Goal: Task Accomplishment & Management: Manage account settings

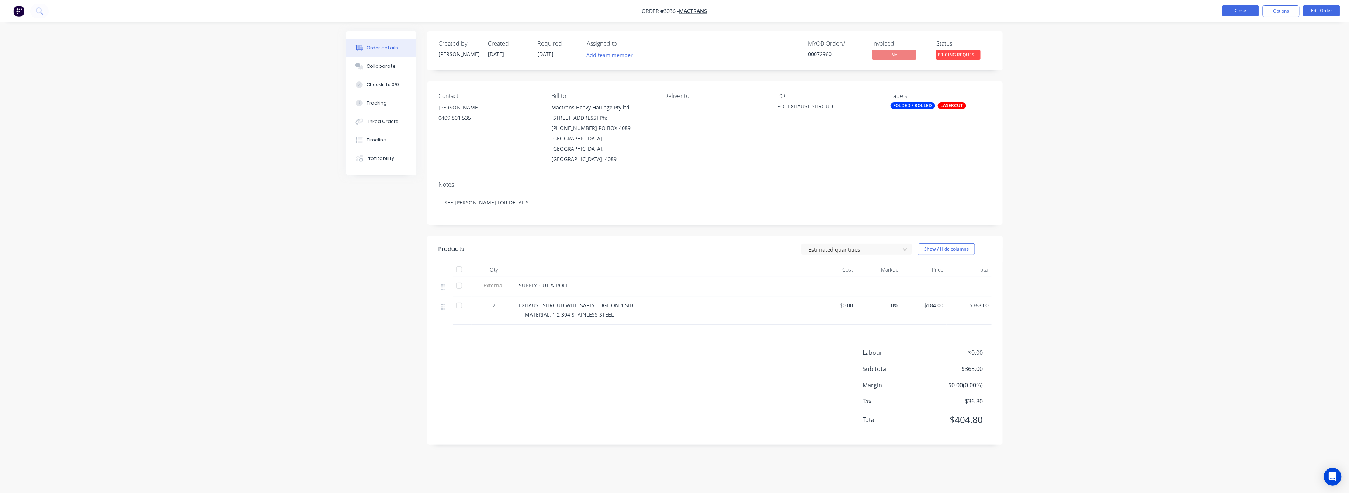
click at [1235, 9] on button "Close" at bounding box center [1240, 10] width 37 height 11
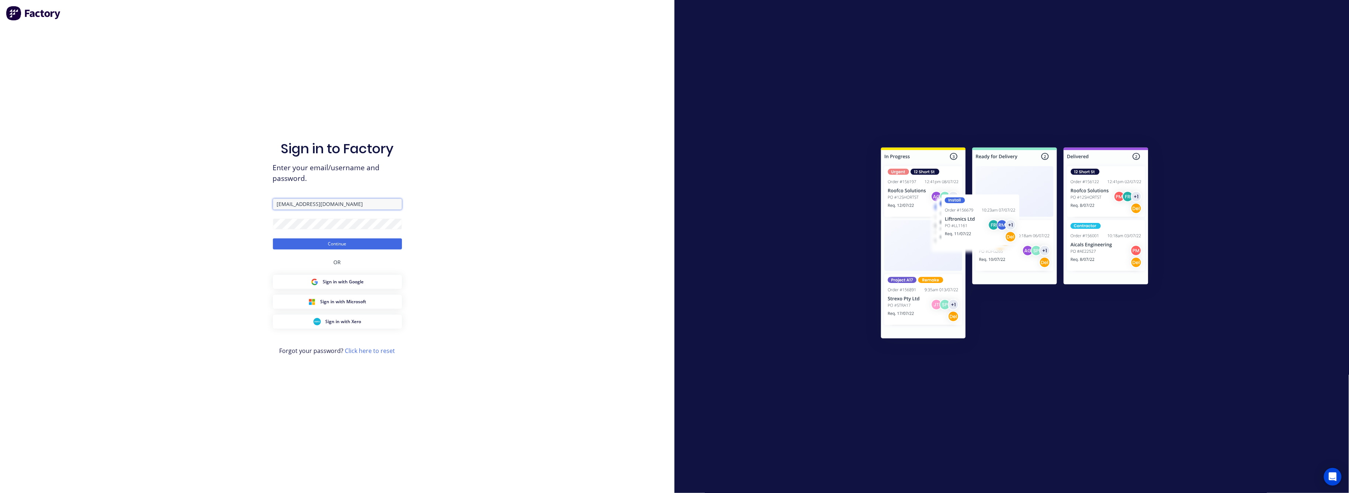
click at [331, 204] on input "[EMAIL_ADDRESS][DOMAIN_NAME]" at bounding box center [337, 204] width 129 height 11
type input "[EMAIL_ADDRESS][DOMAIN_NAME]"
click at [331, 242] on button "Continue" at bounding box center [337, 244] width 129 height 11
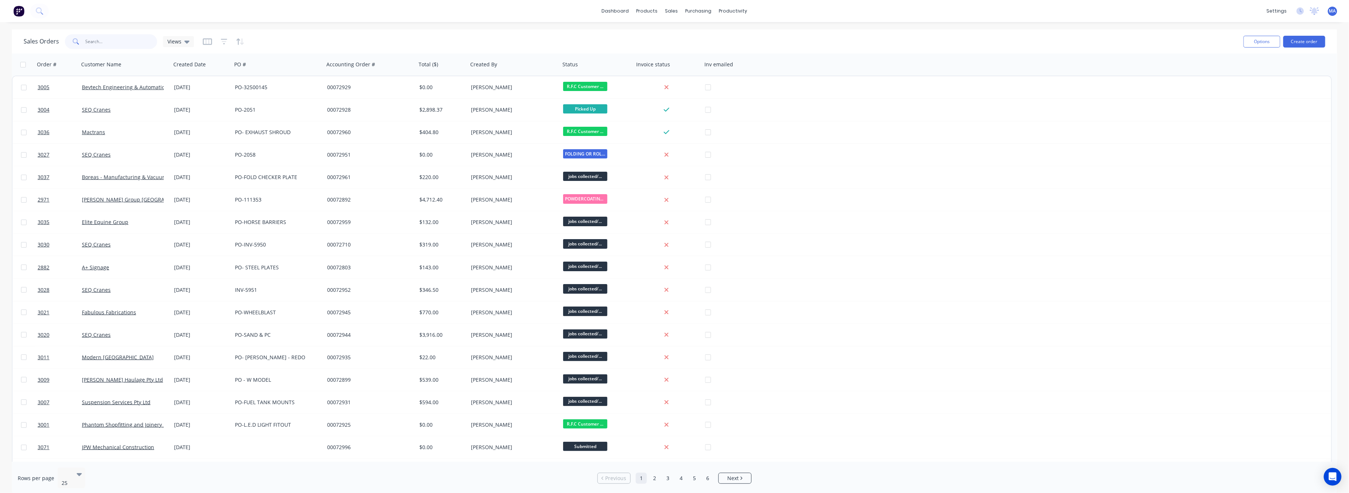
click at [96, 41] on input "text" at bounding box center [122, 41] width 72 height 15
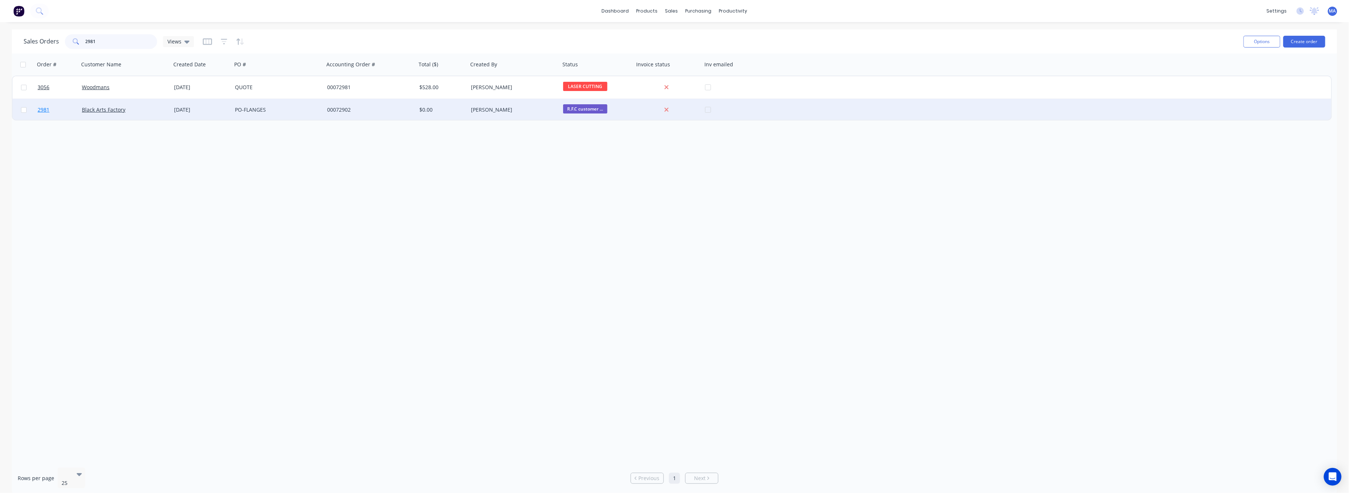
type input "2981"
click at [46, 109] on span "2981" at bounding box center [44, 109] width 12 height 7
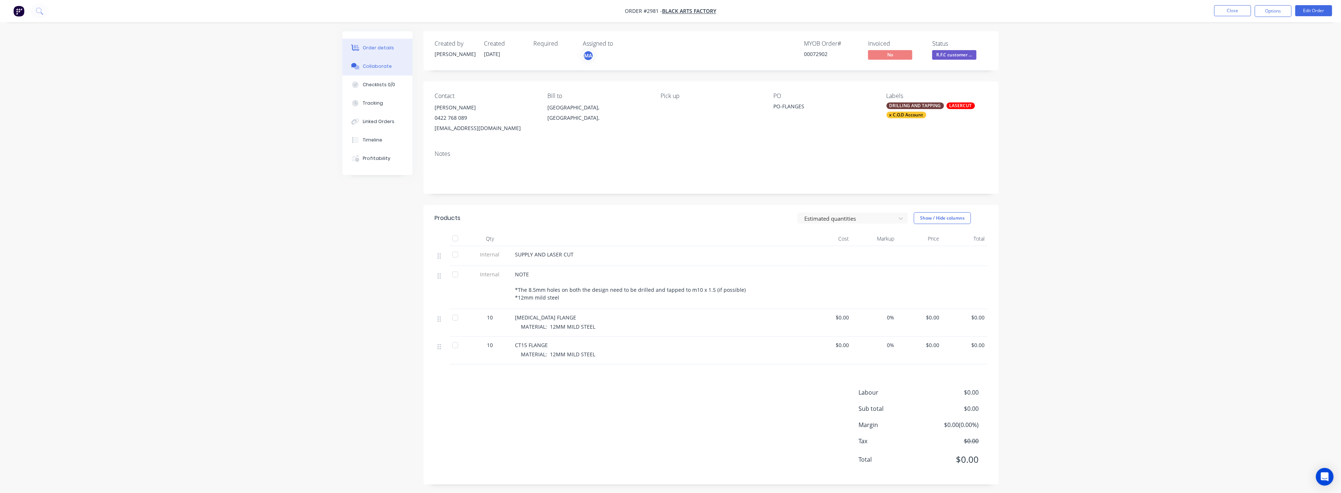
click at [376, 65] on div "Collaborate" at bounding box center [377, 66] width 29 height 7
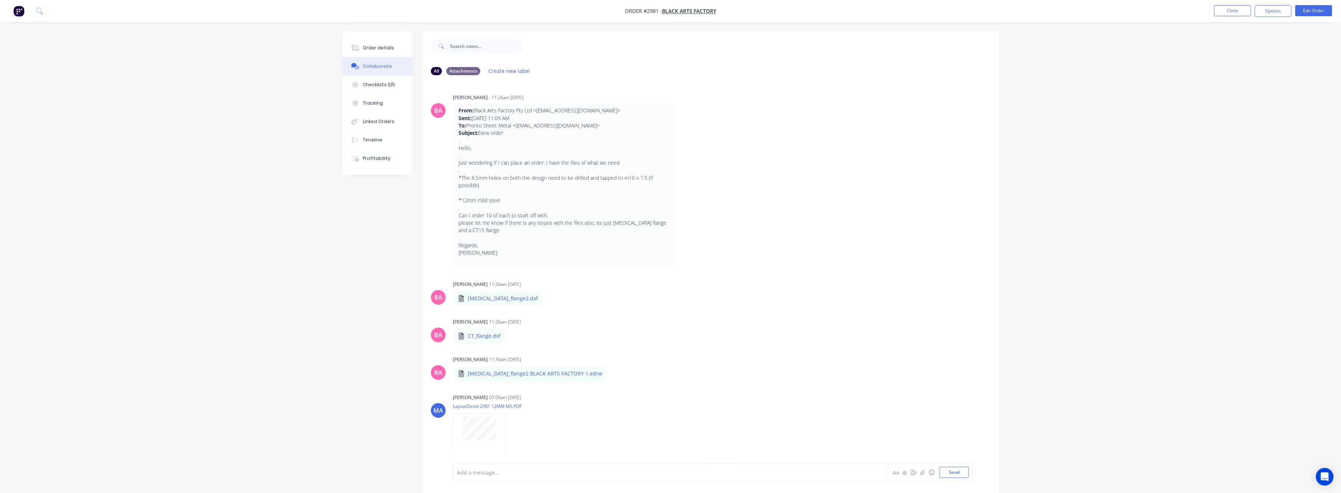
scroll to position [98, 0]
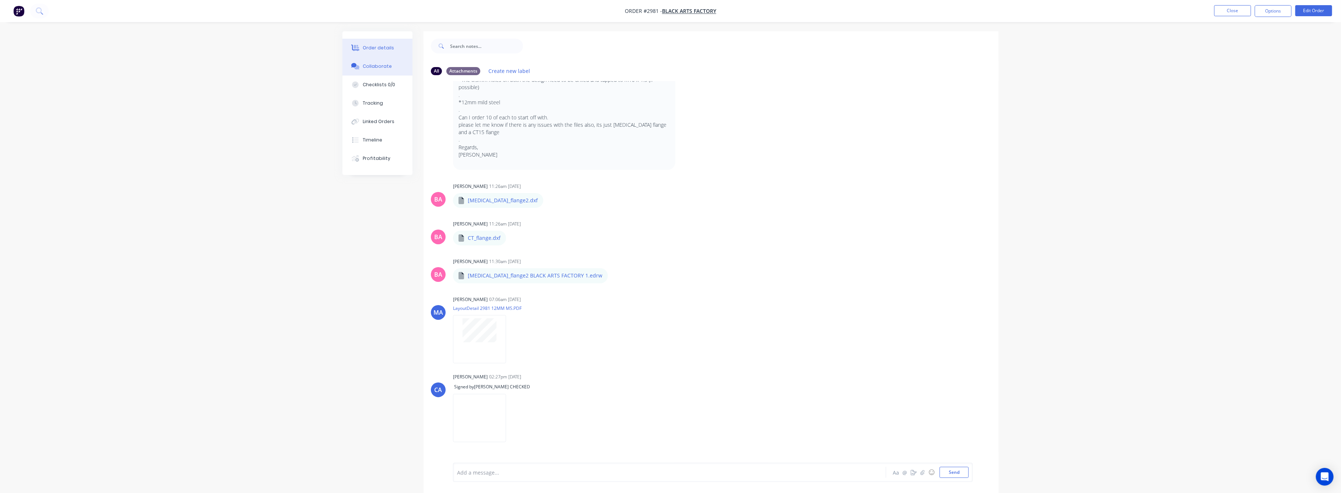
click at [377, 45] on div "Order details" at bounding box center [378, 48] width 31 height 7
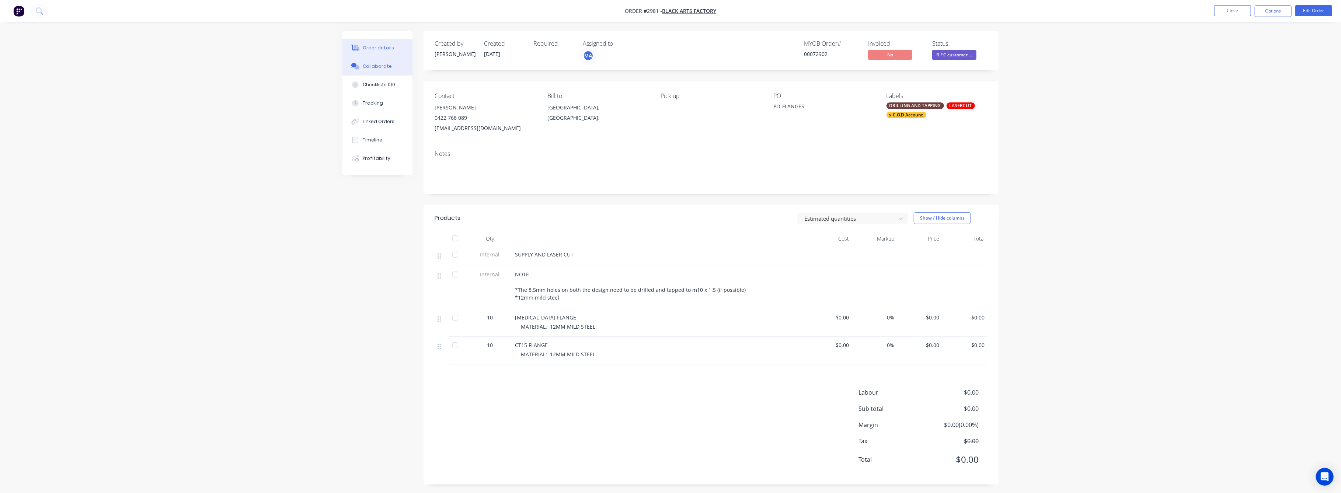
click at [378, 66] on div "Collaborate" at bounding box center [377, 66] width 29 height 7
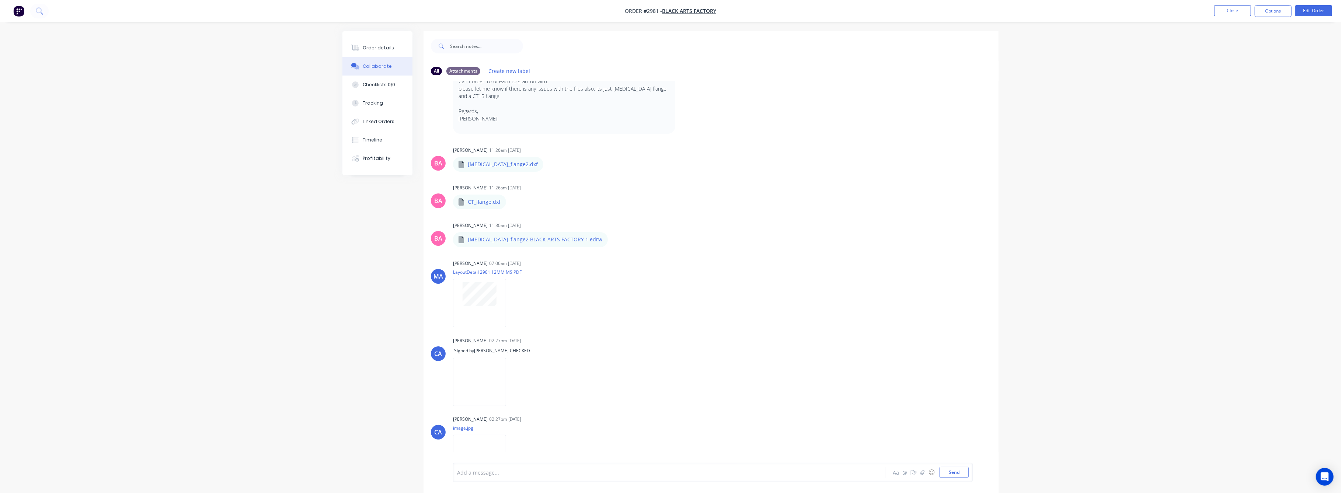
scroll to position [157, 0]
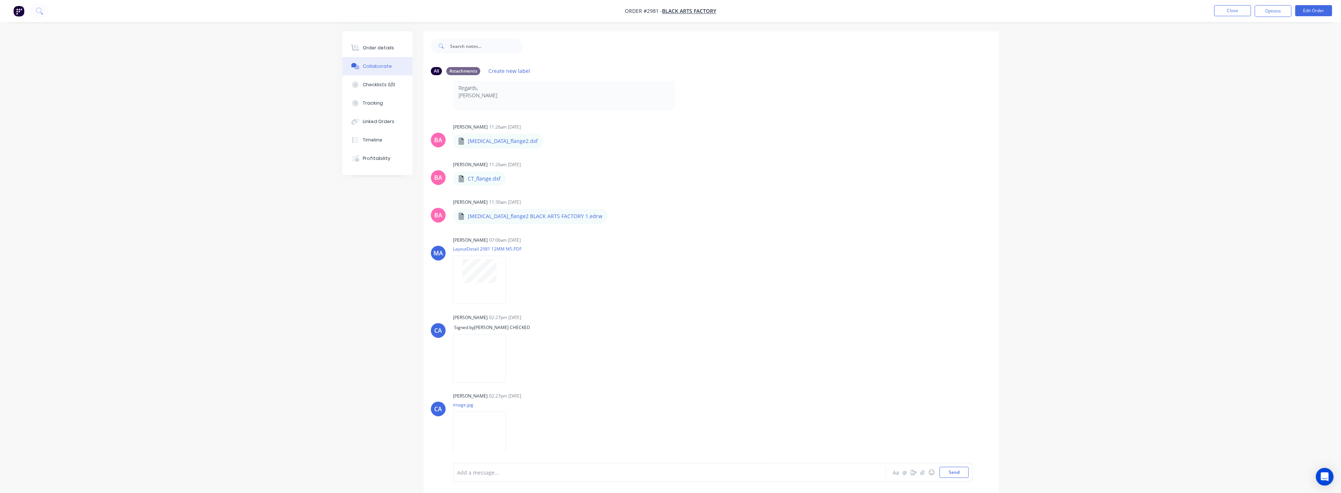
drag, startPoint x: 371, startPoint y: 48, endPoint x: 395, endPoint y: 64, distance: 29.5
click at [372, 48] on div "Order details" at bounding box center [378, 48] width 31 height 7
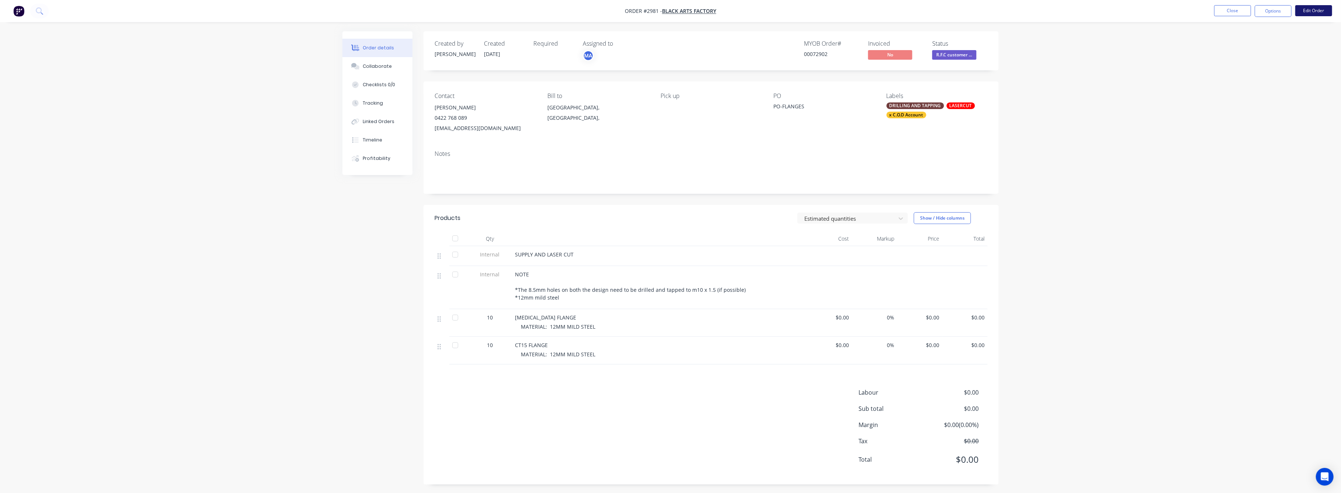
click at [1308, 13] on button "Edit Order" at bounding box center [1314, 10] width 37 height 11
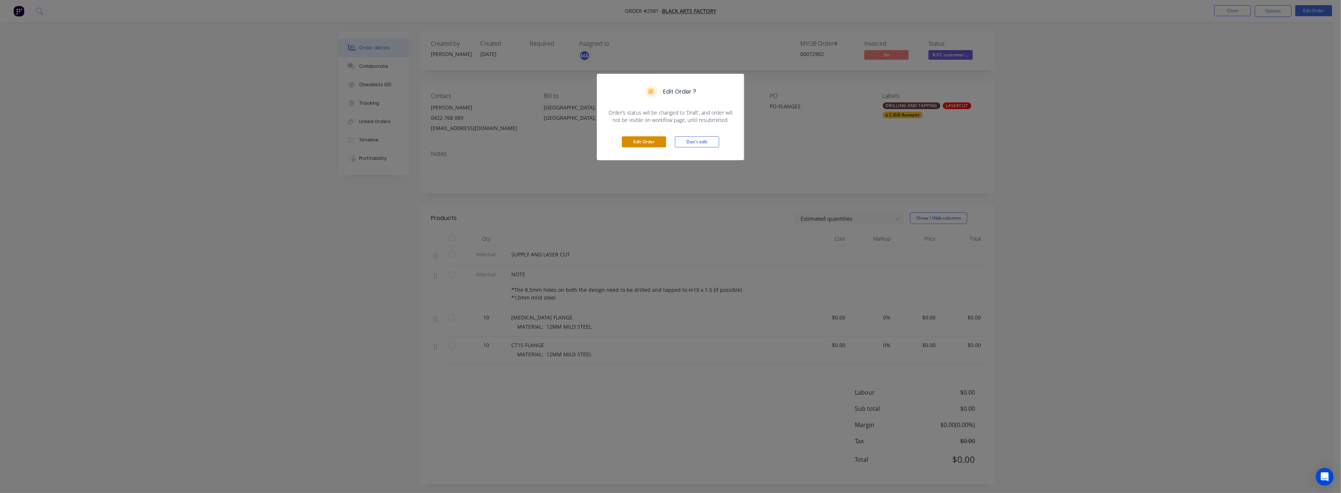
click at [634, 143] on button "Edit Order" at bounding box center [644, 141] width 44 height 11
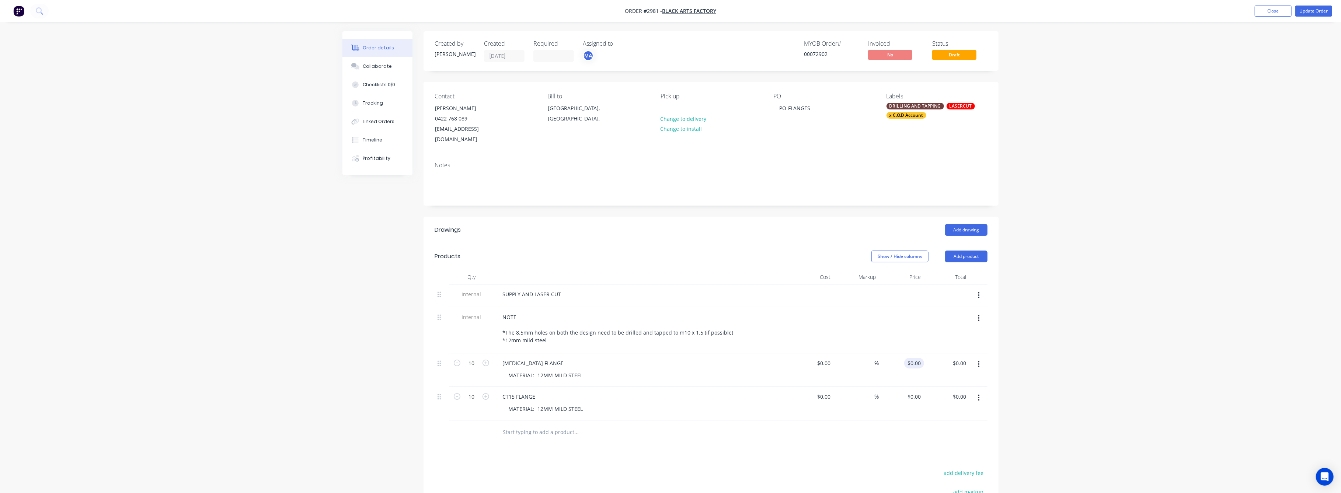
drag, startPoint x: 902, startPoint y: 353, endPoint x: 906, endPoint y: 352, distance: 4.4
click at [905, 354] on div "$0.00 $0.00" at bounding box center [901, 371] width 45 height 34
click at [907, 354] on div "0 0" at bounding box center [901, 371] width 45 height 34
type input "$15.00"
type input "$150.00"
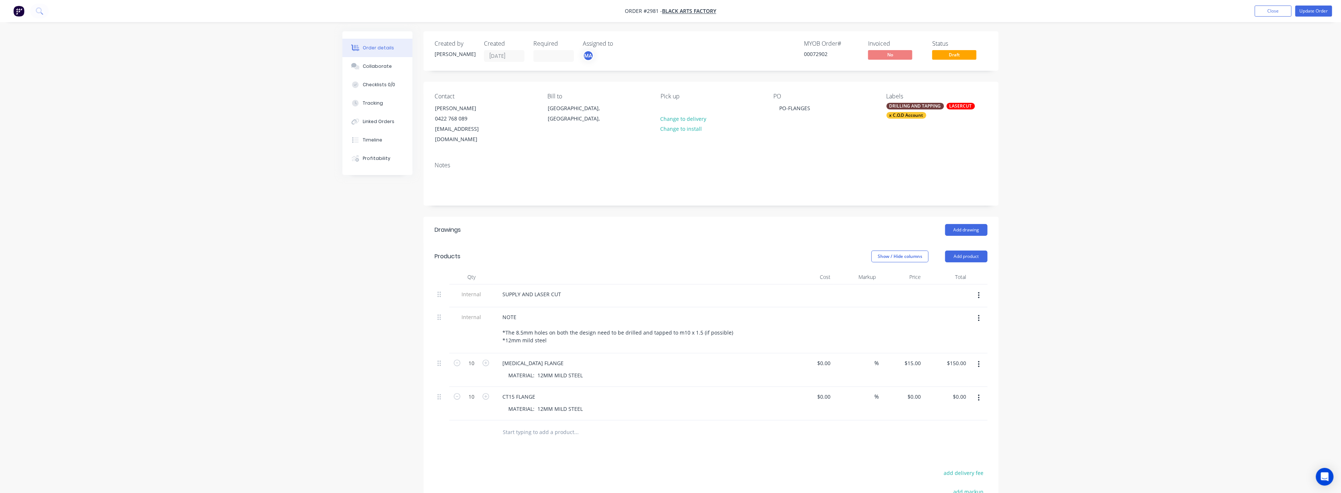
drag, startPoint x: 1076, startPoint y: 392, endPoint x: 1054, endPoint y: 381, distance: 24.4
click at [1076, 390] on div "Order details Collaborate Checklists 0/0 Tracking Linked Orders Timeline Profit…" at bounding box center [670, 316] width 1341 height 633
click at [375, 102] on div "Tracking" at bounding box center [373, 103] width 20 height 7
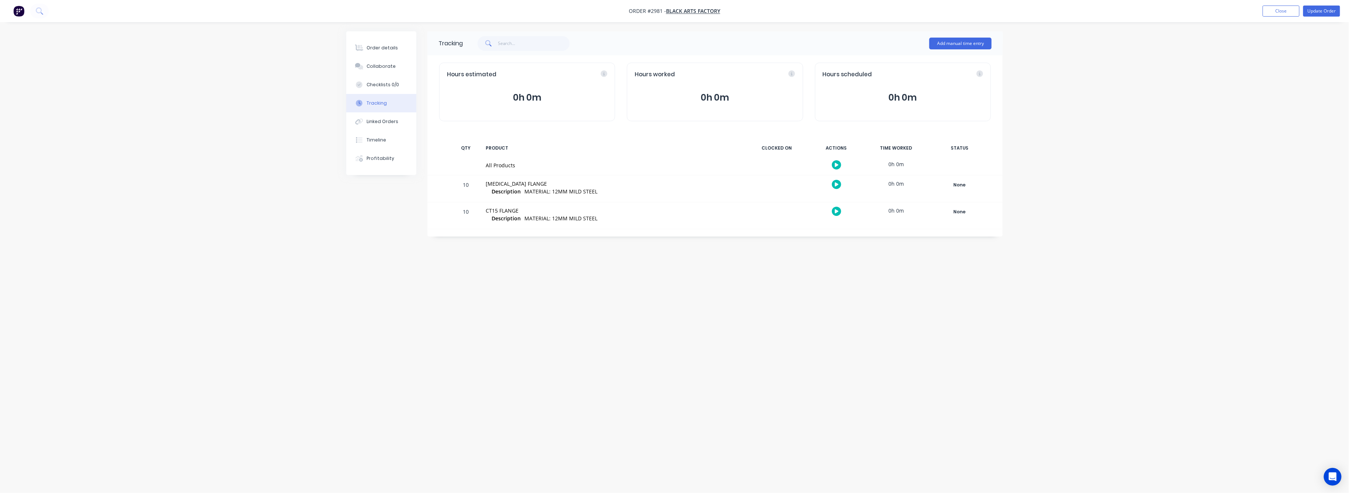
click at [388, 34] on div "Order details Collaborate Checklists 0/0 Tracking Linked Orders Timeline Profit…" at bounding box center [381, 103] width 70 height 144
drag, startPoint x: 394, startPoint y: 47, endPoint x: 412, endPoint y: 115, distance: 70.2
click at [396, 49] on button "Order details" at bounding box center [381, 48] width 70 height 18
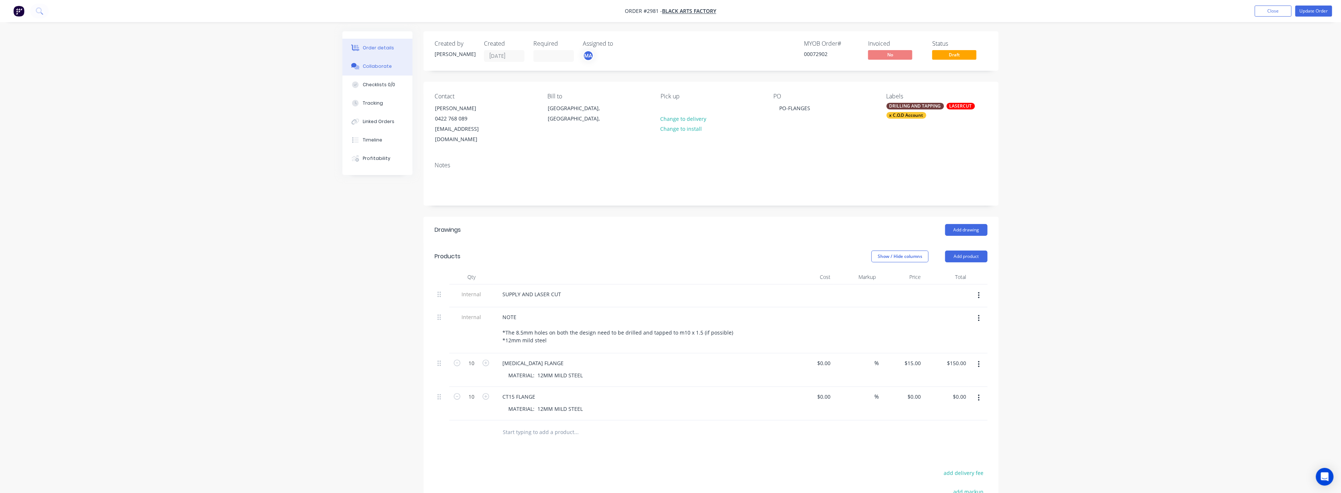
drag, startPoint x: 387, startPoint y: 64, endPoint x: 400, endPoint y: 65, distance: 13.7
click at [396, 64] on button "Collaborate" at bounding box center [378, 66] width 70 height 18
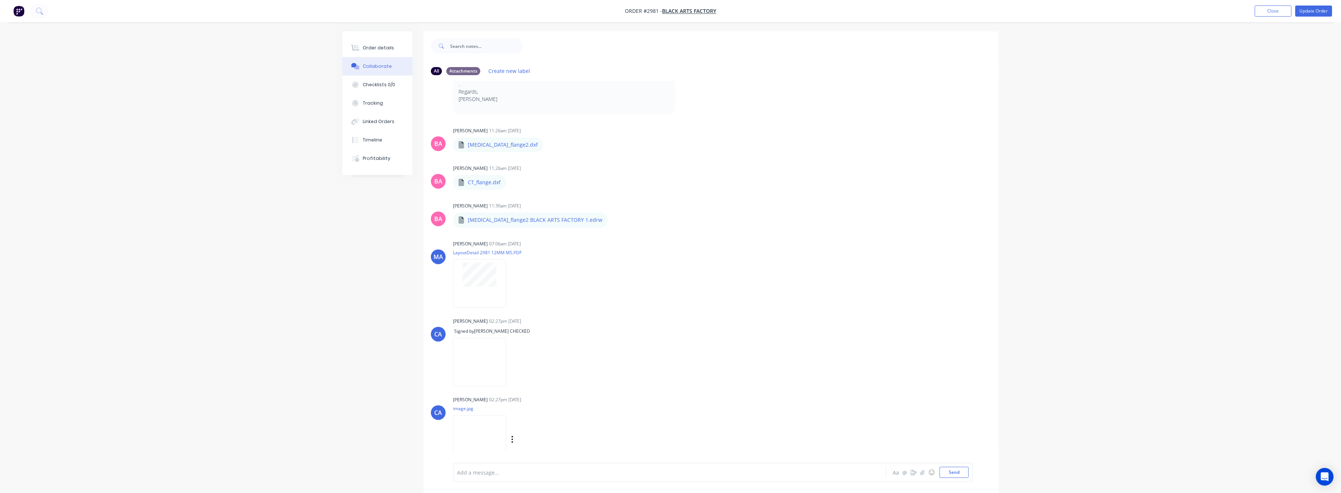
scroll to position [157, 0]
click at [489, 429] on img at bounding box center [479, 436] width 53 height 48
click at [385, 40] on button "Order details" at bounding box center [378, 48] width 70 height 18
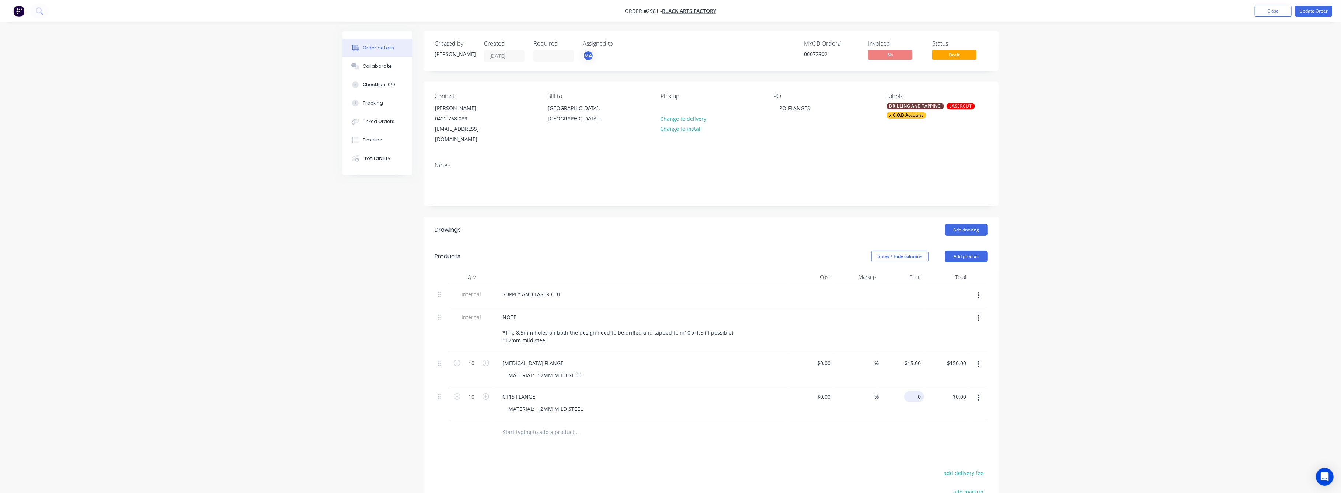
drag, startPoint x: 913, startPoint y: 387, endPoint x: 939, endPoint y: 417, distance: 40.0
click at [915, 392] on div "0 $0.00" at bounding box center [914, 397] width 20 height 11
type input "$45.00"
type input "$450.00"
drag, startPoint x: 1282, startPoint y: 432, endPoint x: 1198, endPoint y: 315, distance: 144.1
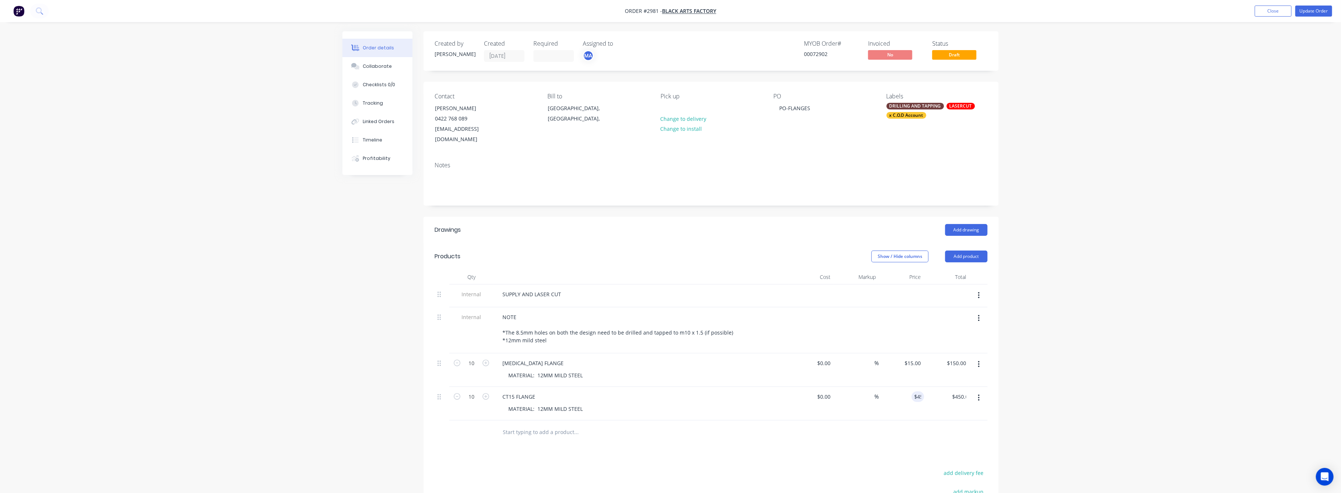
click at [1258, 393] on div "Order details Collaborate Checklists 0/0 Tracking Linked Orders Timeline Profit…" at bounding box center [670, 316] width 1341 height 633
click at [1309, 10] on button "Update Order" at bounding box center [1314, 11] width 37 height 11
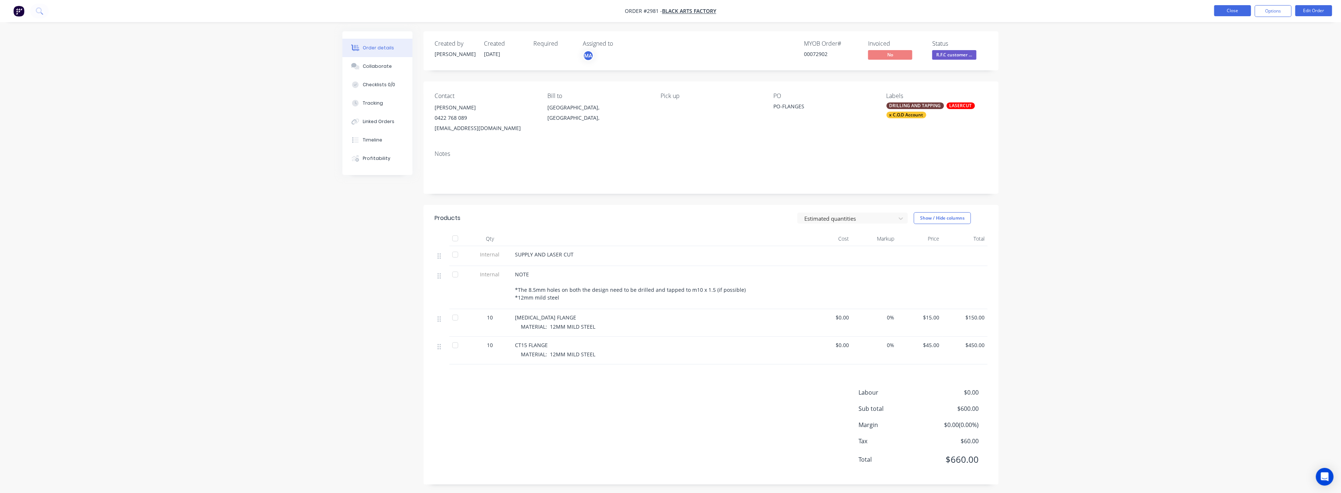
click at [1237, 8] on button "Close" at bounding box center [1232, 10] width 37 height 11
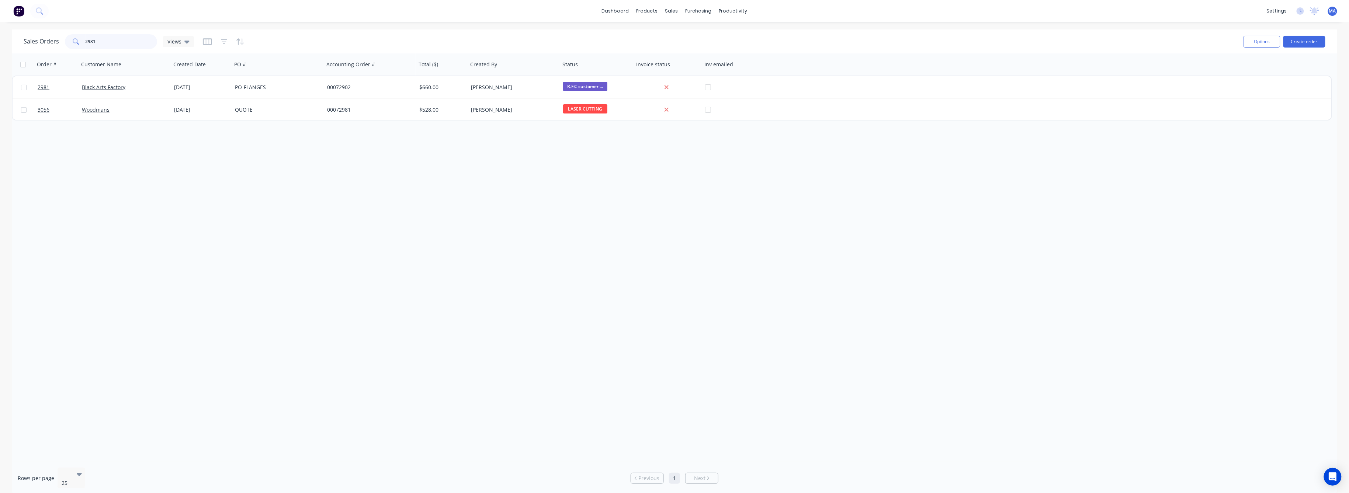
drag, startPoint x: 94, startPoint y: 39, endPoint x: 72, endPoint y: 51, distance: 24.9
click at [73, 48] on div "2981" at bounding box center [111, 41] width 92 height 15
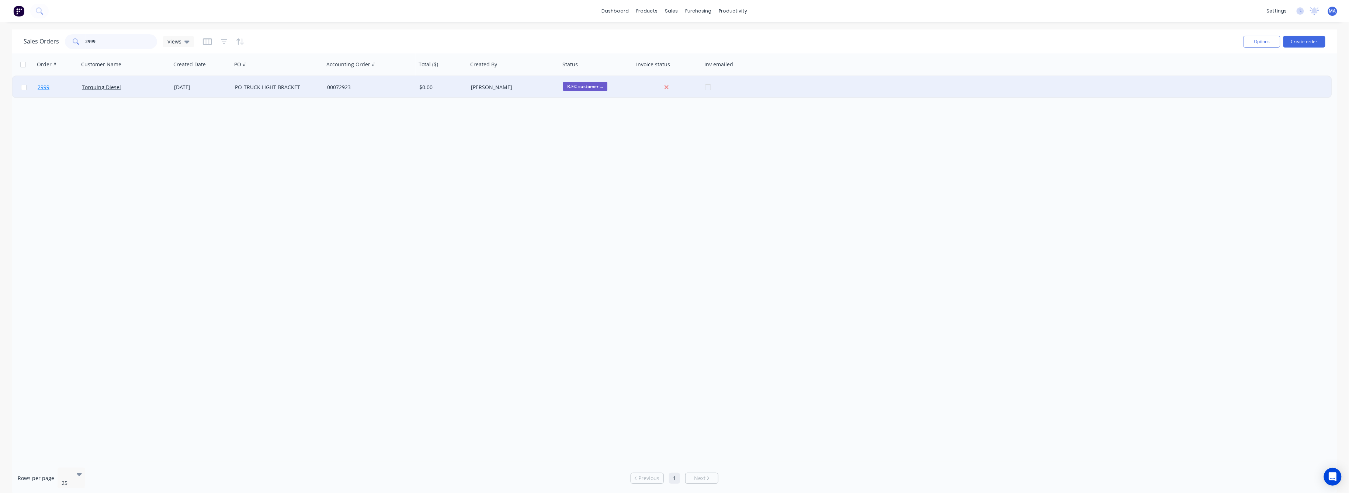
type input "2999"
click at [46, 84] on span "2999" at bounding box center [44, 87] width 12 height 7
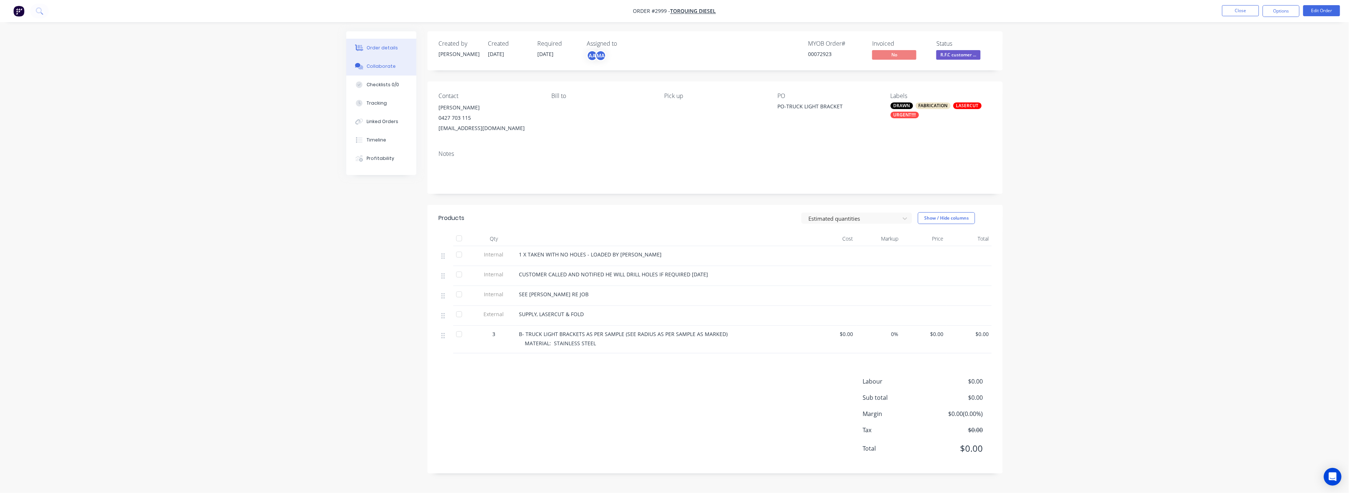
click at [378, 68] on div "Collaborate" at bounding box center [381, 66] width 29 height 7
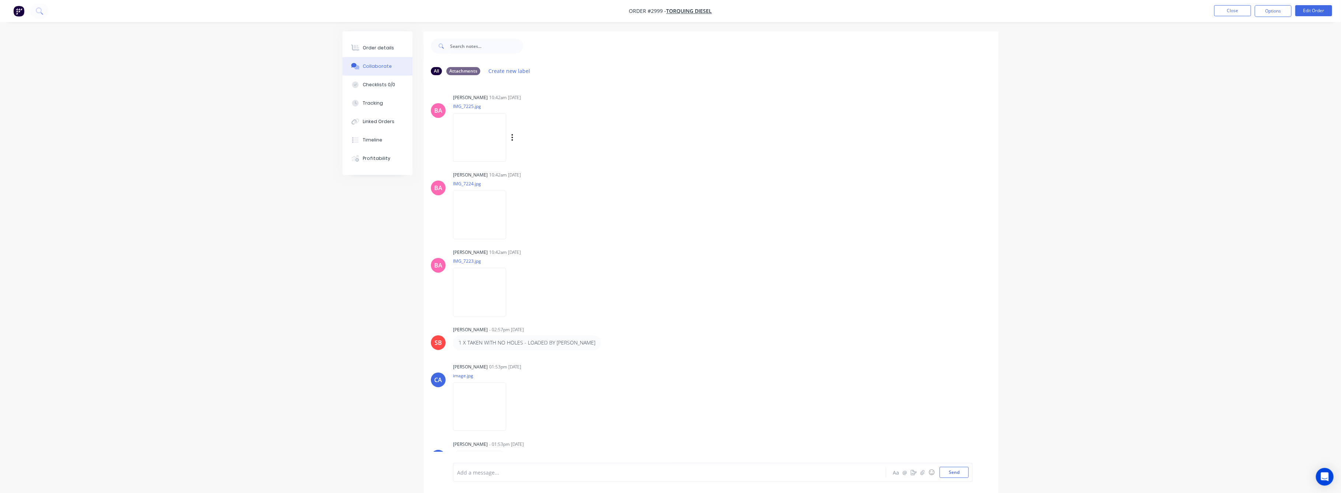
click at [487, 146] on img at bounding box center [479, 137] width 53 height 48
click at [484, 225] on img at bounding box center [479, 215] width 53 height 48
click at [373, 99] on button "Tracking" at bounding box center [378, 103] width 70 height 18
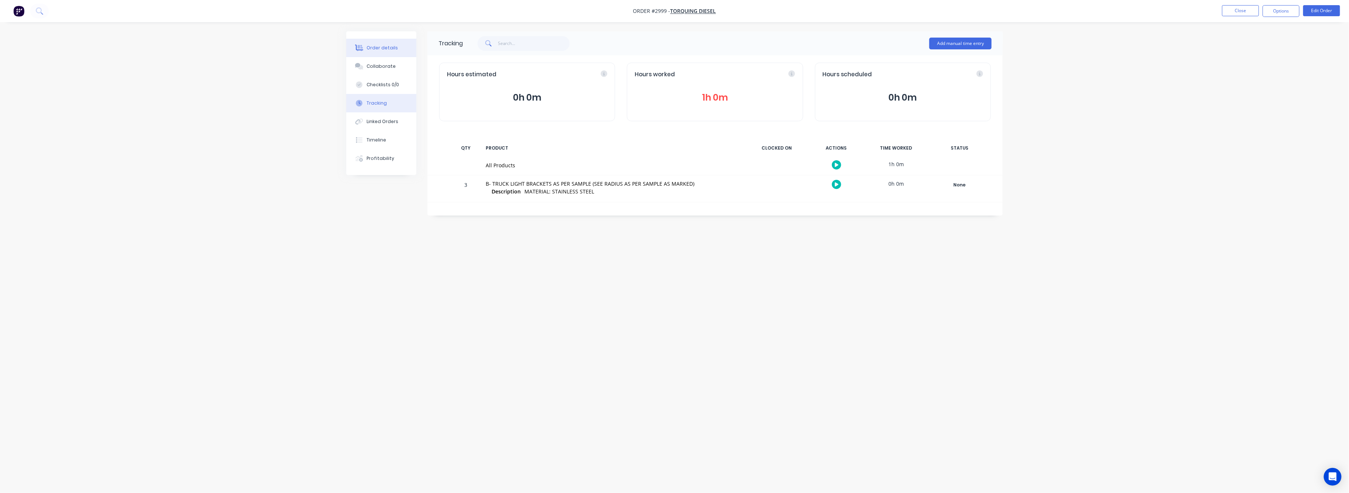
click at [376, 48] on div "Order details" at bounding box center [382, 48] width 31 height 7
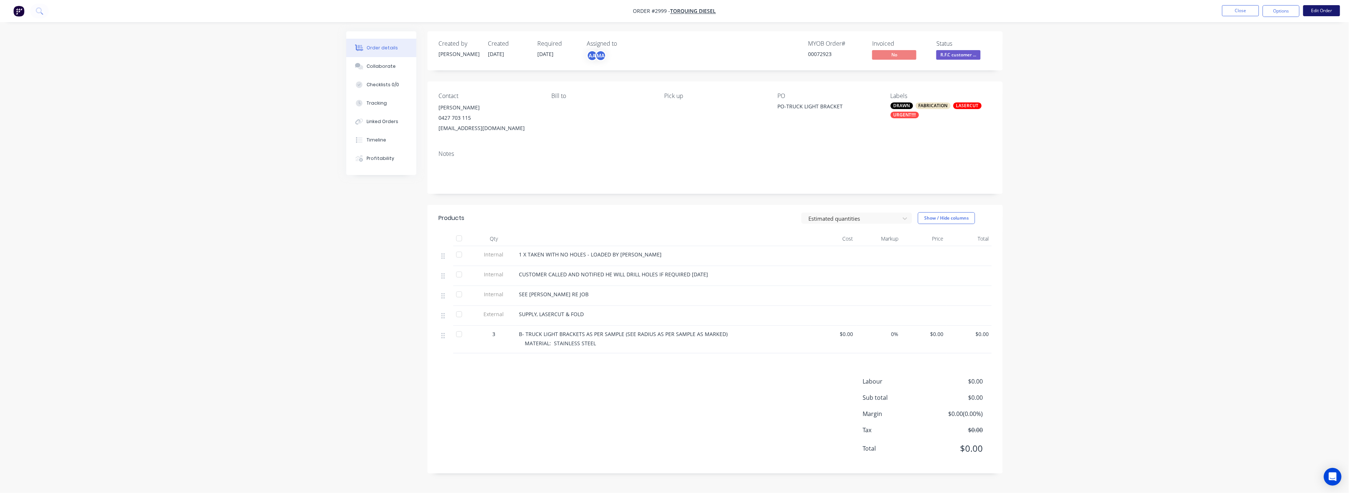
click at [1328, 8] on button "Edit Order" at bounding box center [1321, 10] width 37 height 11
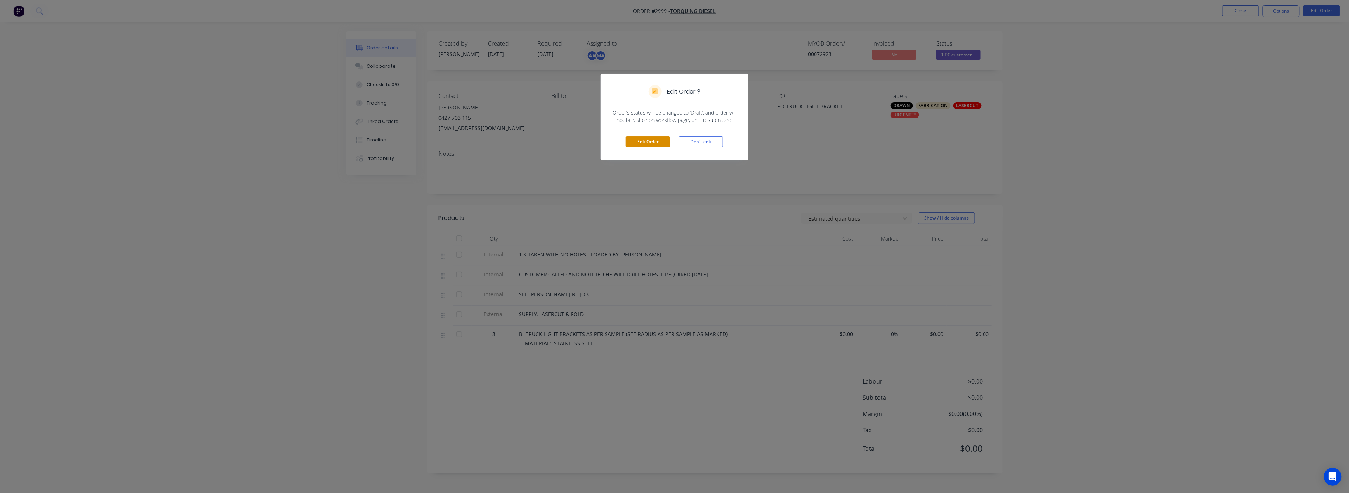
click at [655, 143] on button "Edit Order" at bounding box center [648, 141] width 44 height 11
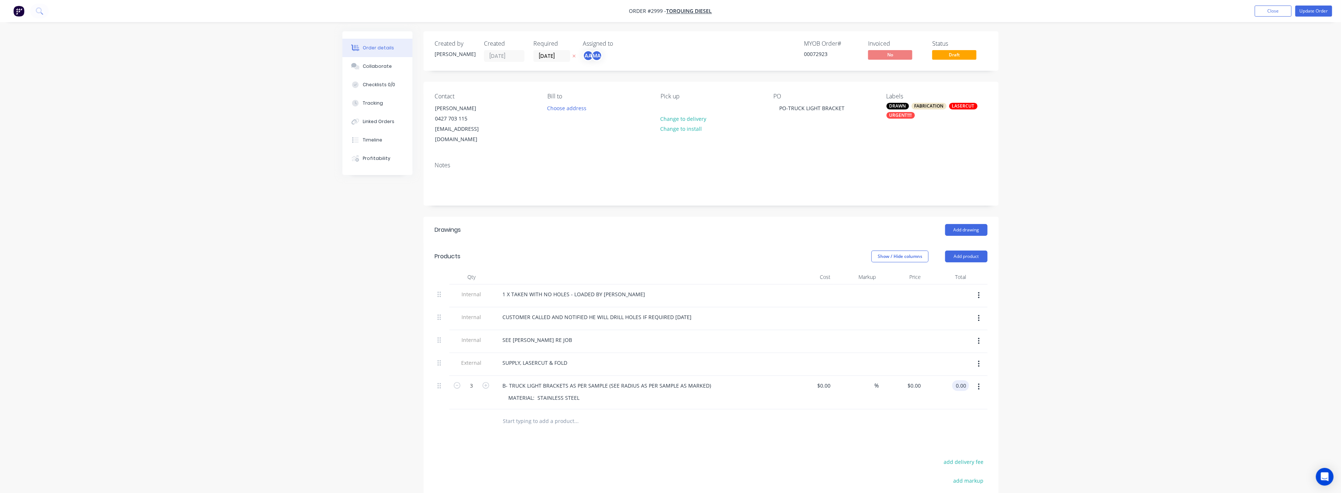
click at [967, 380] on input "0.00" at bounding box center [962, 385] width 14 height 11
type input "290"
type input "$96.6667"
type input "$290.00"
drag, startPoint x: 1116, startPoint y: 374, endPoint x: 1117, endPoint y: 353, distance: 21.1
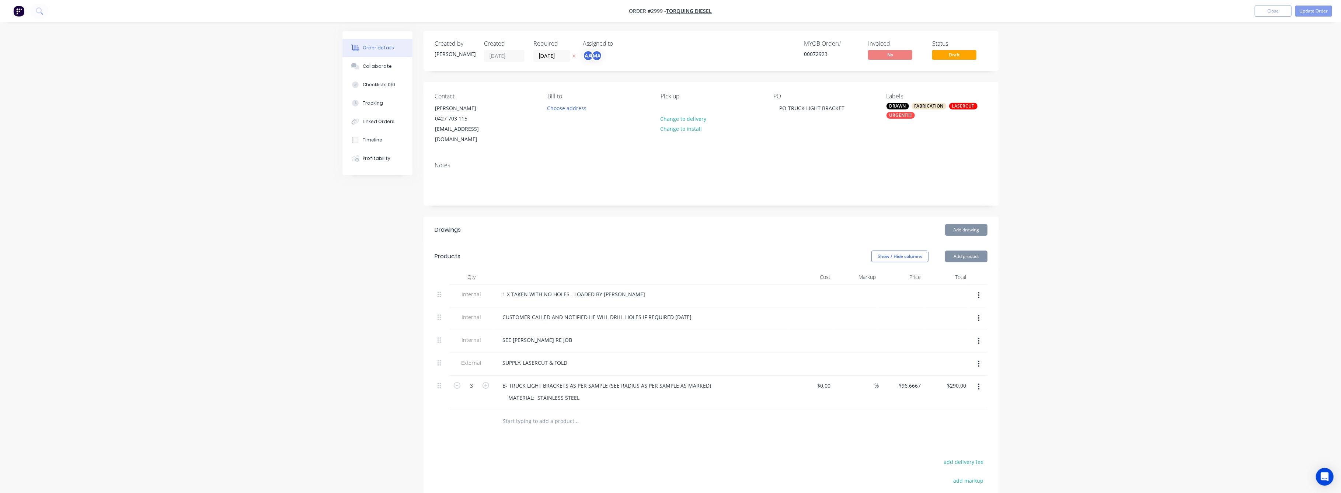
click at [1116, 373] on div "Order details Collaborate Checklists 0/0 Tracking Linked Orders Timeline Profit…" at bounding box center [670, 311] width 1341 height 622
click at [1314, 10] on button "Update Order" at bounding box center [1314, 11] width 37 height 11
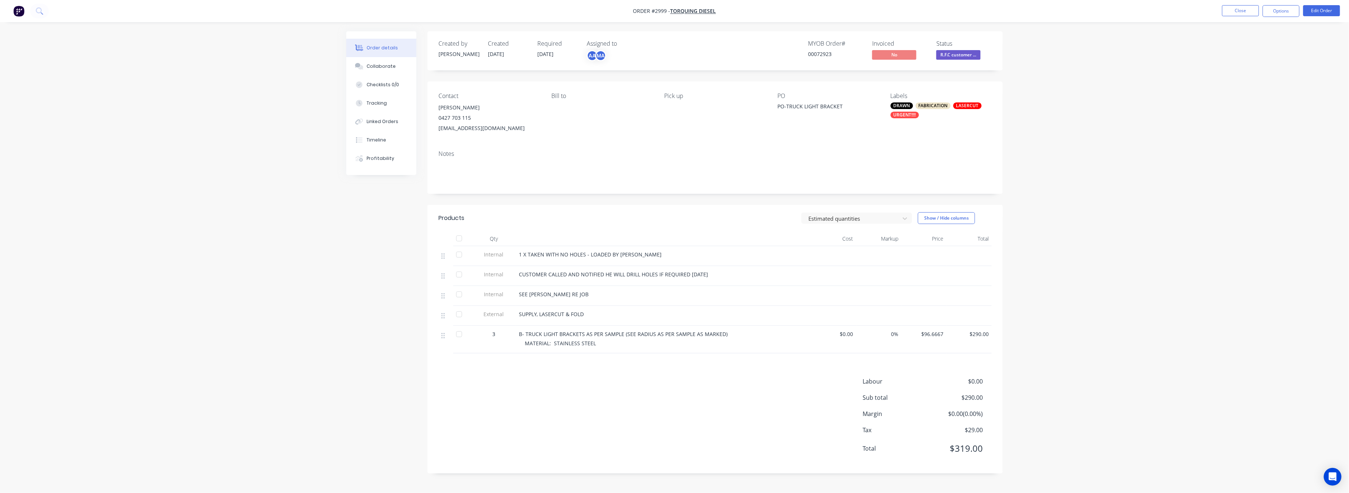
drag, startPoint x: 983, startPoint y: 334, endPoint x: 987, endPoint y: 338, distance: 5.5
click at [984, 335] on span "$290.00" at bounding box center [968, 334] width 39 height 8
drag, startPoint x: 990, startPoint y: 334, endPoint x: 938, endPoint y: 362, distance: 58.4
click at [952, 339] on div "$290.00" at bounding box center [968, 340] width 45 height 28
drag, startPoint x: 1105, startPoint y: 413, endPoint x: 1114, endPoint y: 366, distance: 47.7
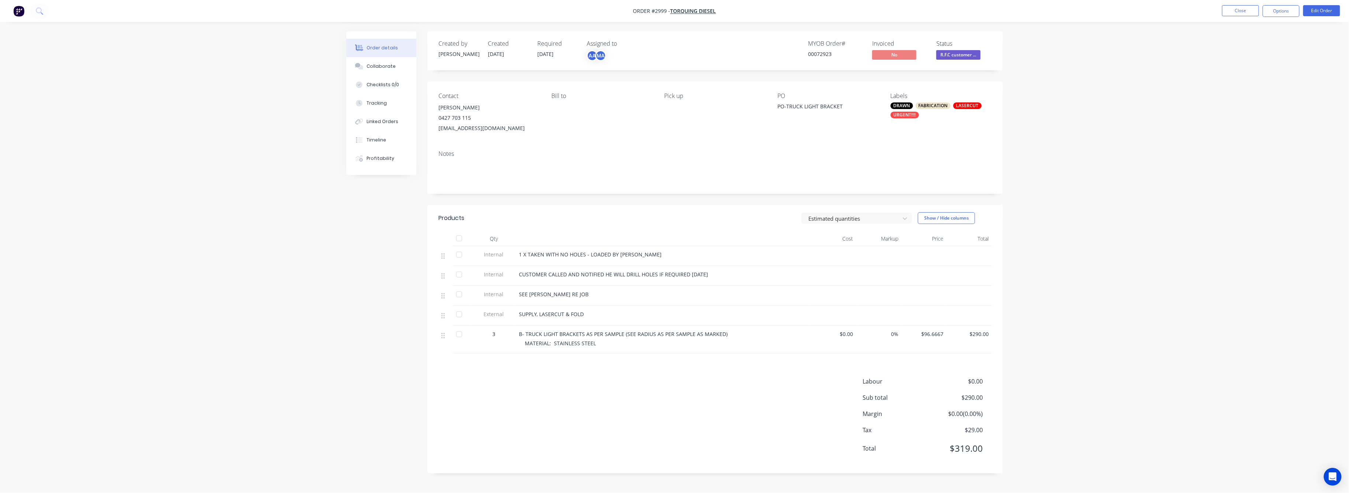
click at [1105, 402] on div "Order details Collaborate Checklists 0/0 Tracking Linked Orders Timeline Profit…" at bounding box center [674, 246] width 1349 height 493
click at [983, 334] on span "$290.00" at bounding box center [968, 334] width 39 height 8
click at [1317, 13] on button "Edit Order" at bounding box center [1321, 10] width 37 height 11
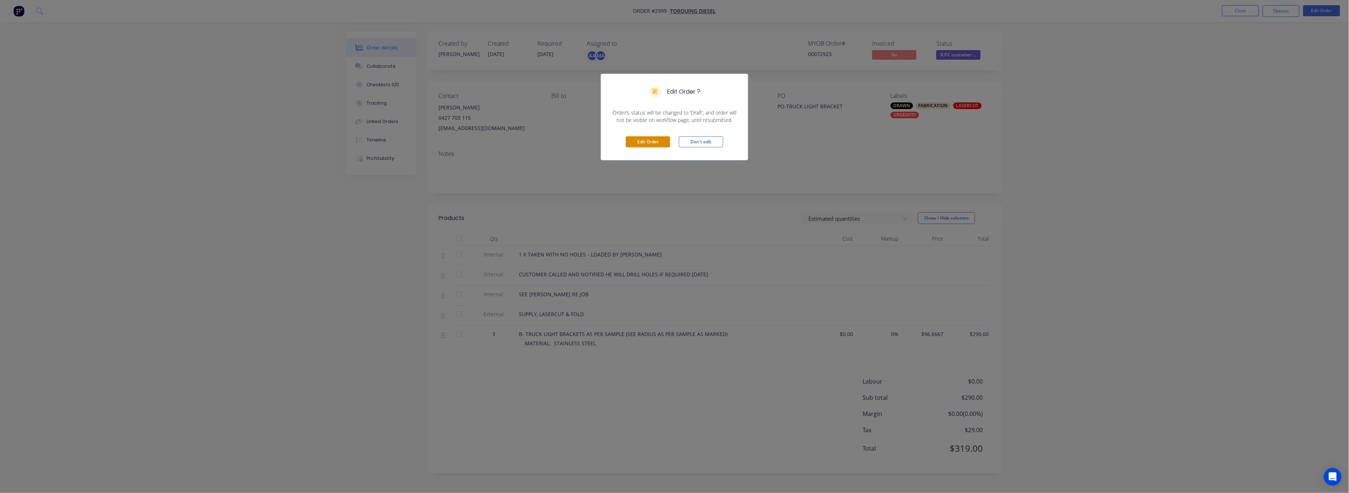
click at [650, 140] on button "Edit Order" at bounding box center [648, 141] width 44 height 11
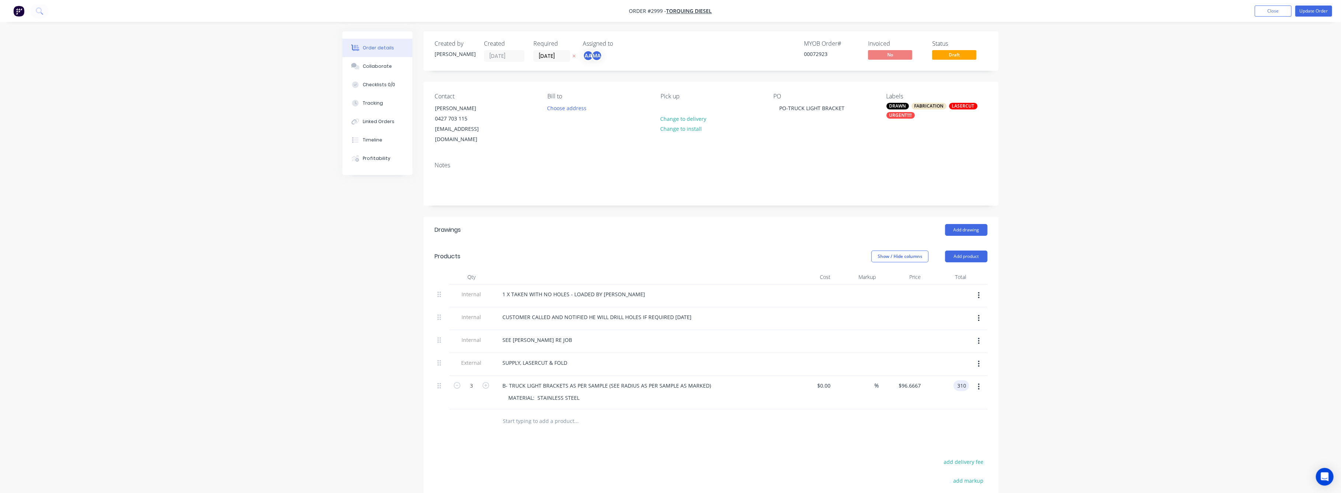
type input "310"
type input "$103.3333"
type input "$310.00"
drag, startPoint x: 1120, startPoint y: 397, endPoint x: 1258, endPoint y: 351, distance: 145.5
click at [1141, 390] on div "Order details Collaborate Checklists 0/0 Tracking Linked Orders Timeline Profit…" at bounding box center [670, 311] width 1341 height 622
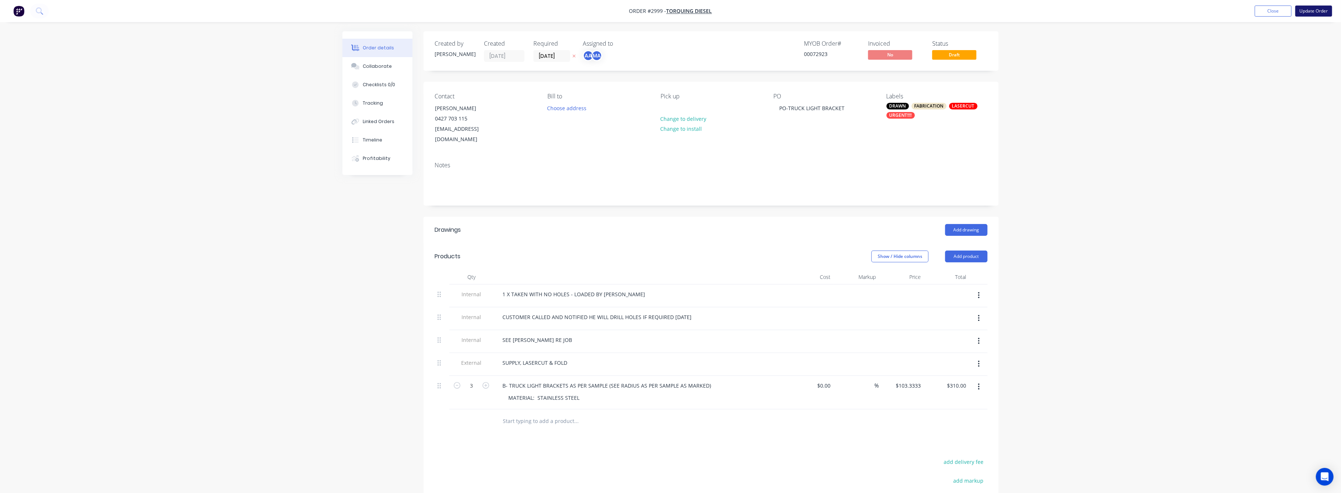
click at [1320, 8] on button "Update Order" at bounding box center [1314, 11] width 37 height 11
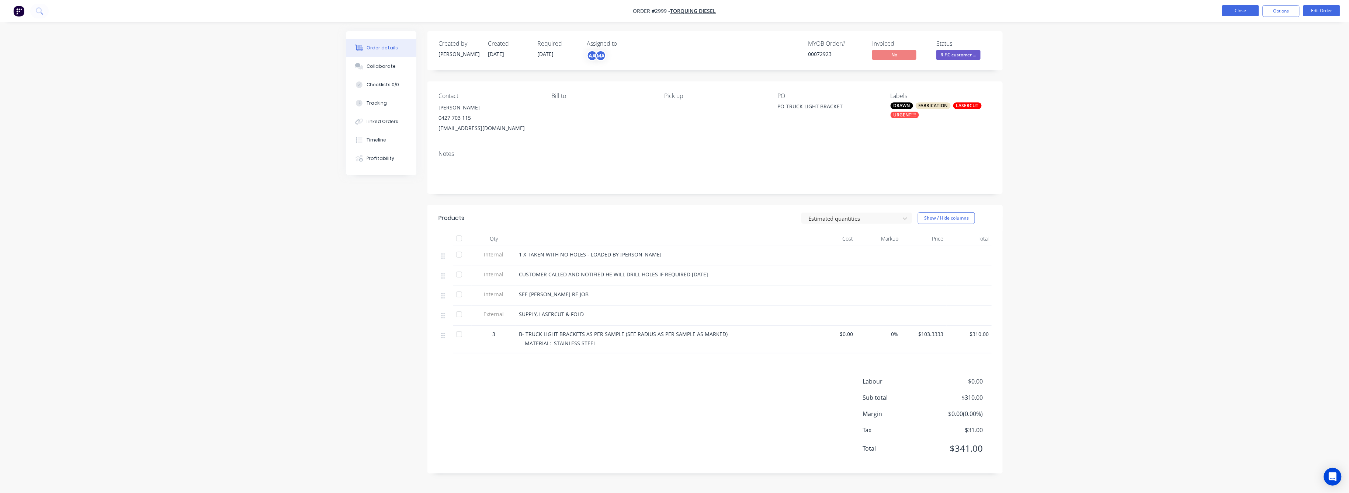
click at [1245, 9] on button "Close" at bounding box center [1240, 10] width 37 height 11
